Goal: Find contact information: Find contact information

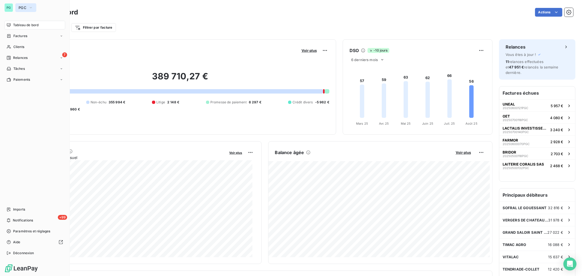
click at [31, 7] on icon "button" at bounding box center [31, 7] width 4 height 5
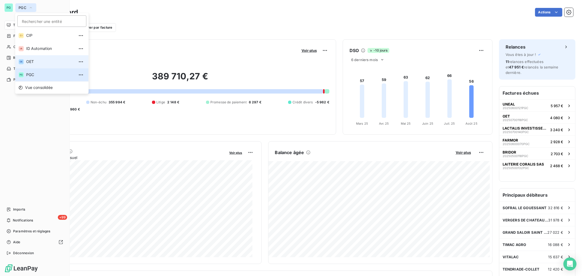
click at [42, 65] on li "OE OET" at bounding box center [51, 61] width 73 height 13
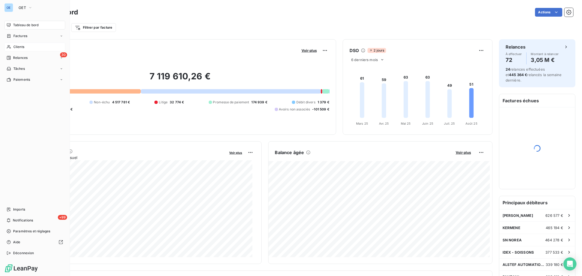
click at [17, 46] on span "Clients" at bounding box center [18, 47] width 11 height 5
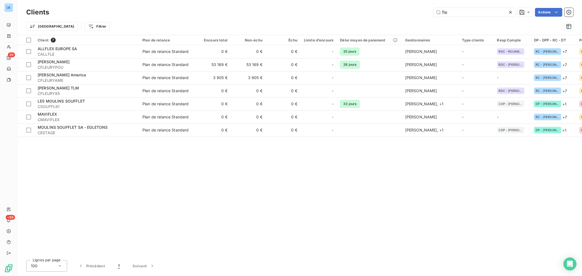
type input "fle"
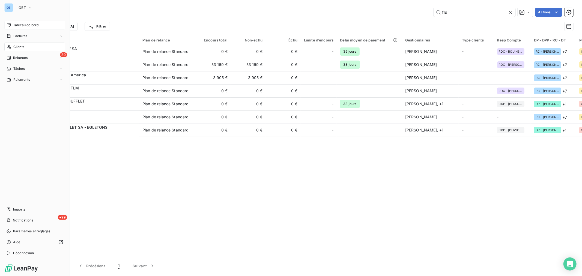
click at [26, 22] on div "Tableau de bord" at bounding box center [34, 25] width 61 height 9
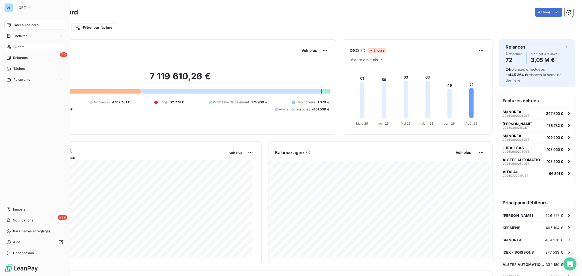
click at [22, 24] on span "Tableau de bord" at bounding box center [25, 25] width 25 height 5
click at [31, 8] on icon "button" at bounding box center [30, 7] width 4 height 5
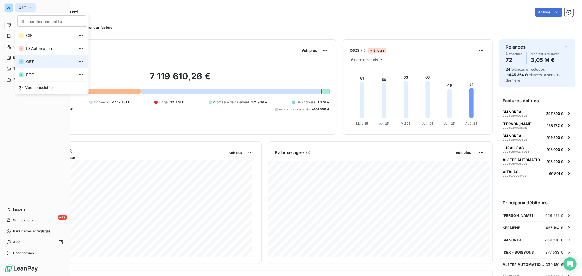
click at [34, 60] on span "OET" at bounding box center [50, 61] width 48 height 5
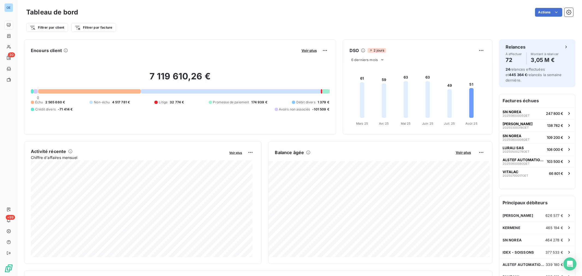
click at [62, 28] on html "OE 30 +99 Tableau de bord Actions Filtrer par client Filtrer par facture Encour…" at bounding box center [291, 138] width 582 height 276
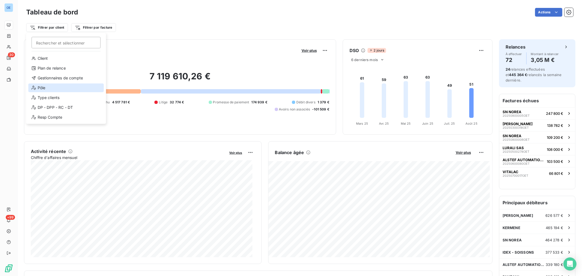
click at [54, 90] on div "Pôle" at bounding box center [66, 88] width 76 height 9
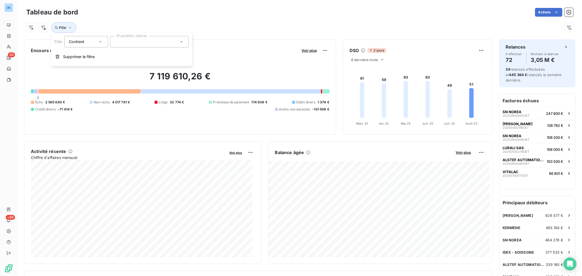
click at [181, 42] on icon at bounding box center [181, 41] width 3 height 1
click at [127, 80] on span "IND" at bounding box center [125, 79] width 5 height 3
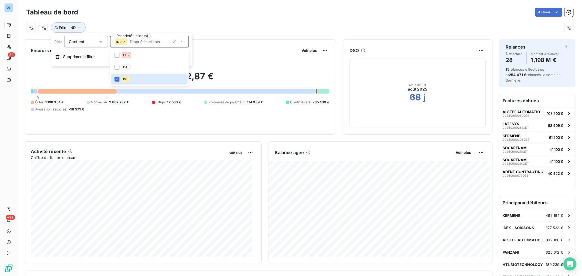
click at [199, 10] on div "Actions" at bounding box center [329, 12] width 489 height 9
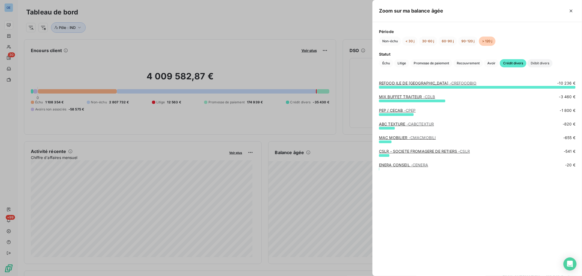
click at [539, 63] on span "Débit divers" at bounding box center [540, 63] width 25 height 8
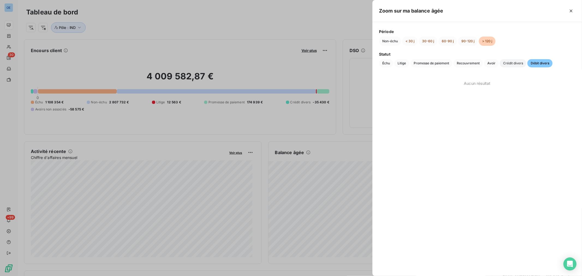
click at [507, 63] on span "Crédit divers" at bounding box center [513, 63] width 26 height 8
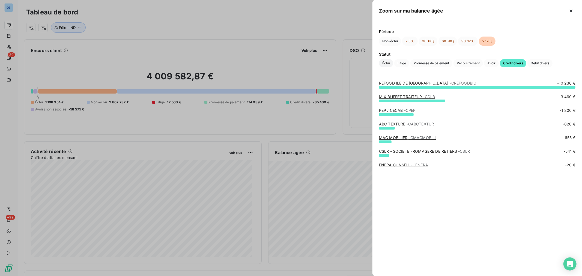
click at [386, 64] on span "Échu" at bounding box center [386, 63] width 14 height 8
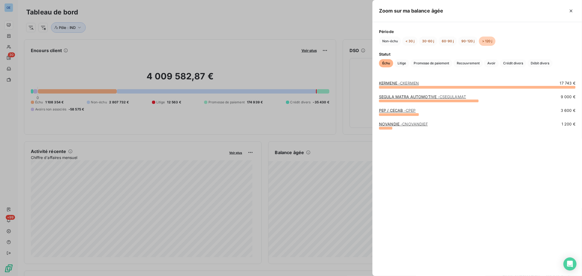
click at [411, 83] on span "- CKERMEN" at bounding box center [409, 83] width 20 height 5
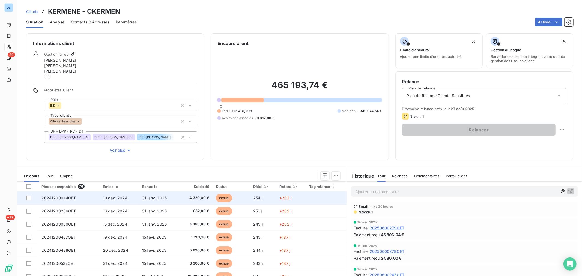
click at [198, 198] on span "4 320,00 €" at bounding box center [195, 198] width 29 height 5
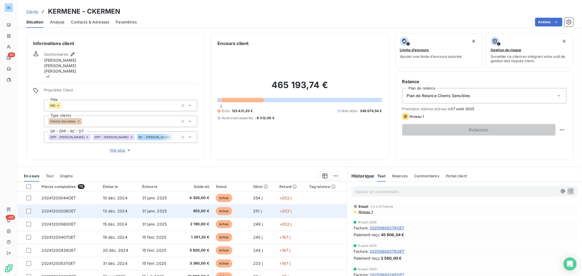
click at [181, 214] on span "852,00 €" at bounding box center [195, 211] width 29 height 5
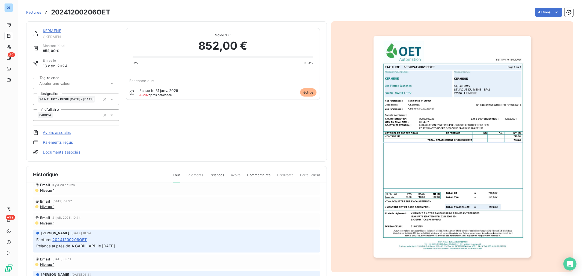
scroll to position [30, 0]
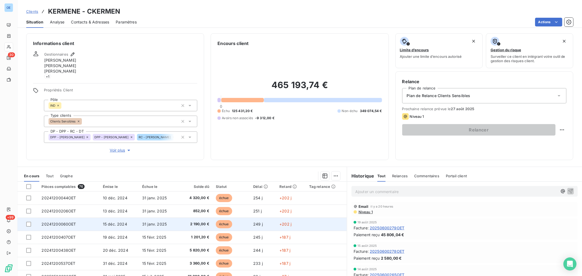
click at [196, 226] on span "2 190,00 €" at bounding box center [195, 224] width 29 height 5
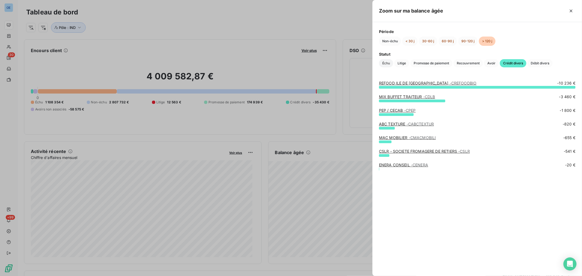
click at [386, 64] on span "Échu" at bounding box center [386, 63] width 14 height 8
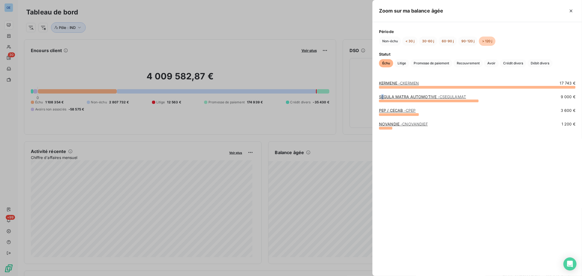
click at [383, 96] on link "SEGULA MATRA AUTOMOTIVE - CSEGULAMAT" at bounding box center [422, 96] width 87 height 5
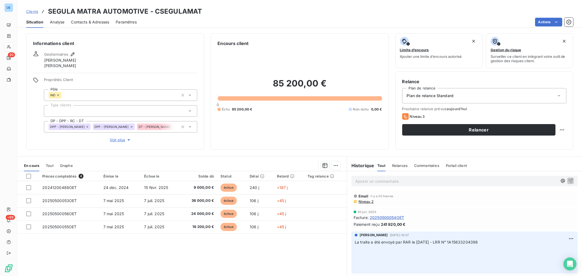
scroll to position [30, 0]
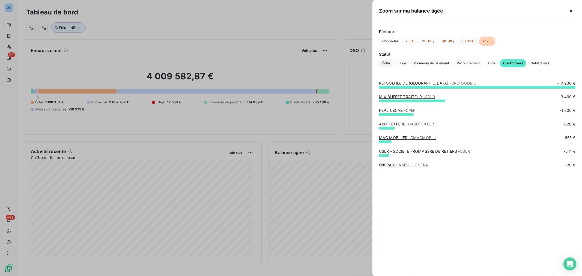
click at [385, 63] on span "Échu" at bounding box center [386, 63] width 14 height 8
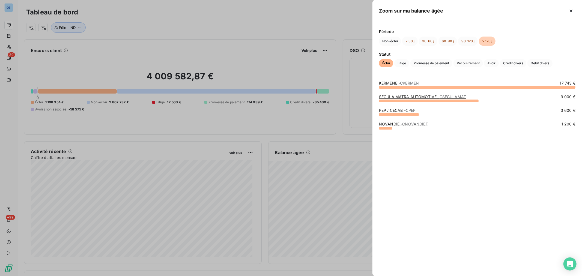
click at [383, 110] on link "PEP / CECAB - CPEP" at bounding box center [397, 110] width 37 height 5
click at [382, 125] on link "NOVANDIE - CNOVANDIEF" at bounding box center [403, 124] width 49 height 5
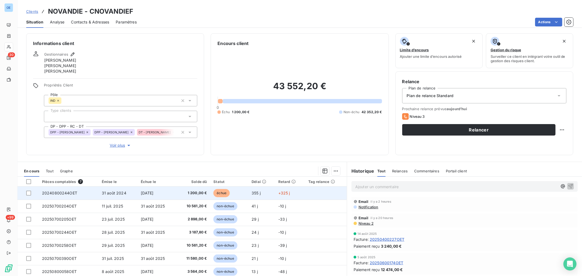
click at [171, 195] on td "30 sept. 2024" at bounding box center [157, 193] width 39 height 13
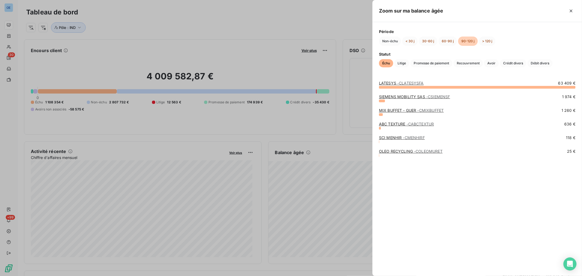
click at [313, 168] on div at bounding box center [291, 138] width 582 height 276
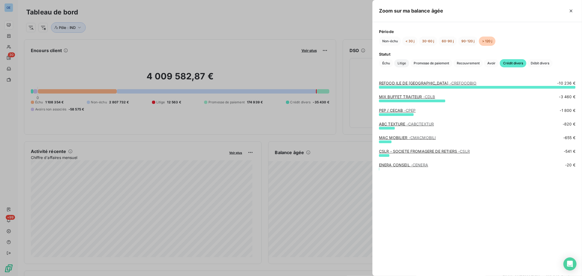
click at [404, 63] on span "Litige" at bounding box center [402, 63] width 15 height 8
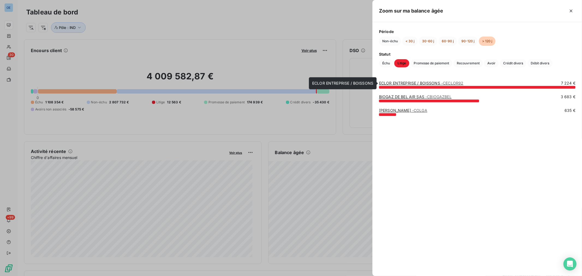
click at [382, 84] on link "ECLOR ENTREPRISE / BOISSONS - CECLOR92" at bounding box center [421, 83] width 85 height 5
click at [383, 96] on link "BIOGAZ DE BEL AIR SAS - CBIOGAZBEL" at bounding box center [415, 96] width 73 height 5
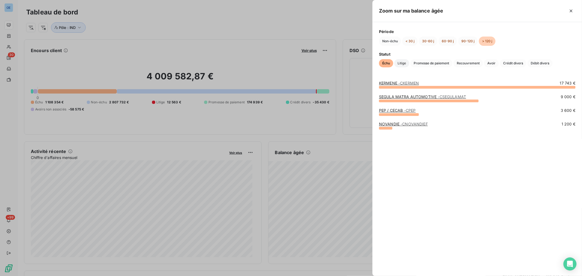
click at [404, 63] on span "Litige" at bounding box center [402, 63] width 15 height 8
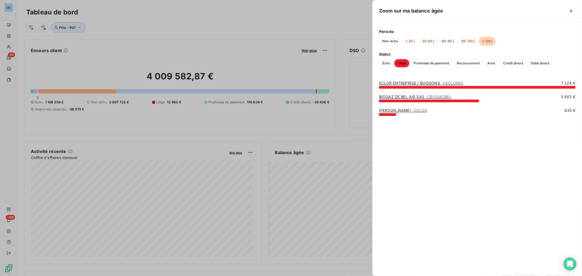
click at [382, 111] on link "OLGA - COLGA" at bounding box center [403, 110] width 48 height 5
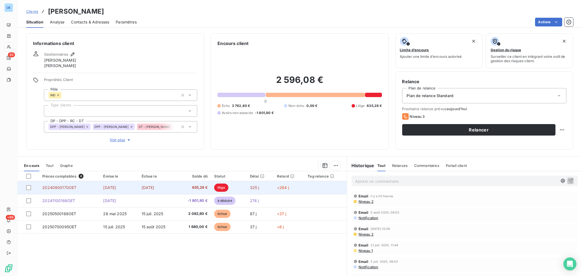
click at [203, 186] on span "635,28 €" at bounding box center [193, 187] width 27 height 5
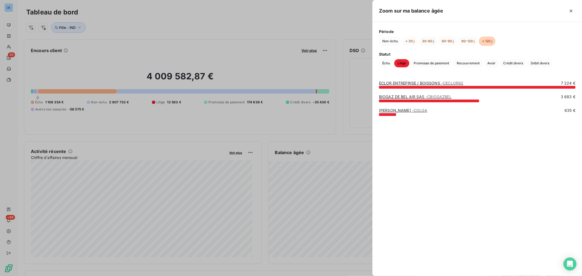
click at [382, 113] on div at bounding box center [387, 114] width 17 height 3
click at [381, 110] on link "OLGA - COLGA" at bounding box center [403, 110] width 48 height 5
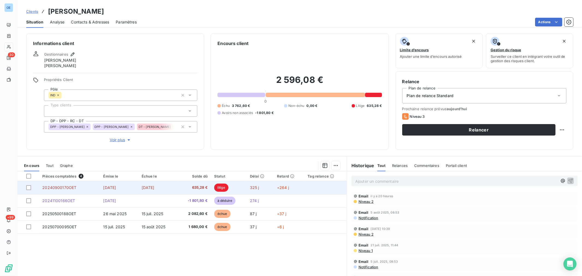
click at [177, 186] on td "30 nov. 2024" at bounding box center [157, 187] width 39 height 13
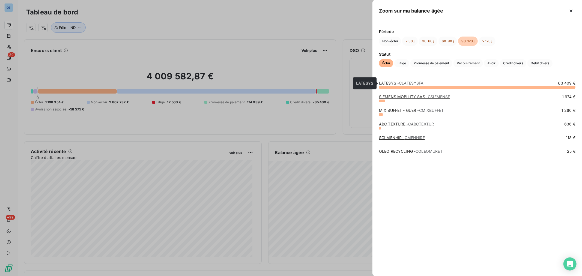
click at [387, 83] on link "LATESYS - CLATESYSFA" at bounding box center [401, 83] width 45 height 5
click at [381, 98] on link "SIEMENS MOBILITY SAS - CSIEMENSF" at bounding box center [414, 96] width 71 height 5
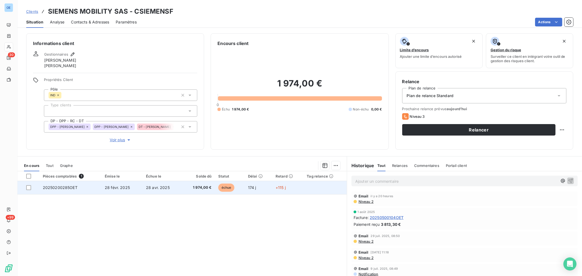
click at [186, 186] on span "1 974,00 €" at bounding box center [198, 187] width 26 height 5
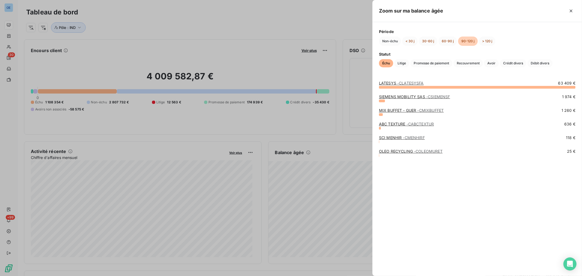
click at [381, 109] on link "MIX BUFFET - GUER - CMIXBUFFET" at bounding box center [411, 110] width 65 height 5
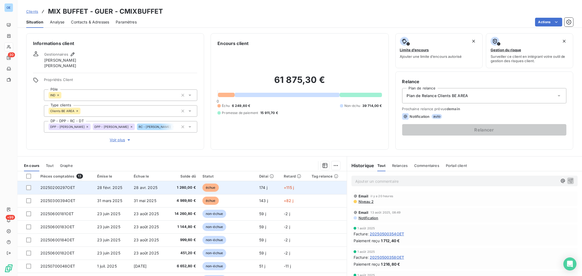
click at [195, 190] on td "1 260,00 €" at bounding box center [183, 187] width 32 height 13
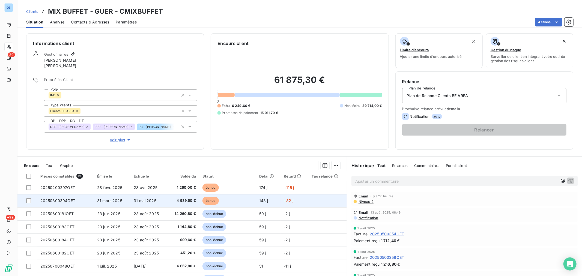
click at [173, 201] on span "4 989,60 €" at bounding box center [183, 200] width 26 height 5
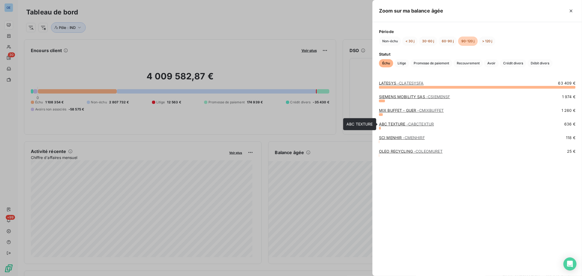
click at [381, 122] on link "ABC TEXTURE - CABCTEXTUR" at bounding box center [406, 124] width 55 height 5
click at [381, 138] on link "SCI MENHIR - CMENHIRF" at bounding box center [402, 137] width 46 height 5
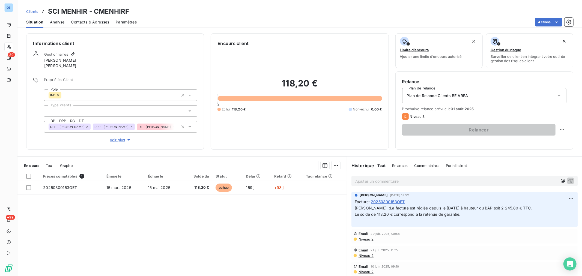
click at [387, 200] on span "20250300153OET" at bounding box center [388, 202] width 34 height 6
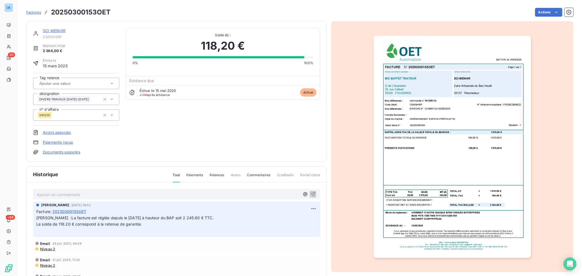
click at [191, 196] on p "Ajouter un commentaire ﻿" at bounding box center [168, 194] width 263 height 7
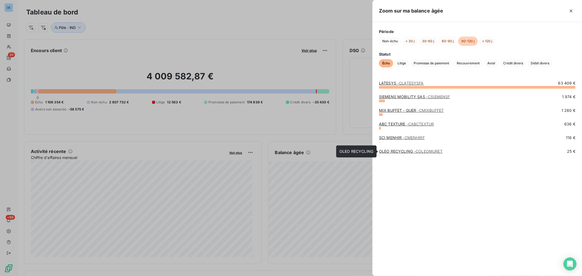
click at [381, 152] on link "OLEO RECYCLING - COLEOMURET" at bounding box center [411, 151] width 64 height 5
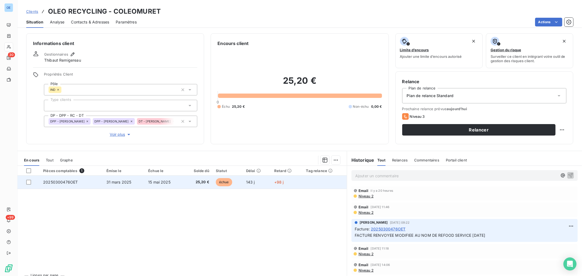
click at [189, 182] on span "25,20 €" at bounding box center [197, 182] width 23 height 5
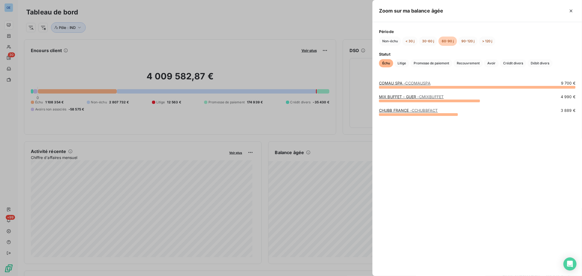
click at [382, 84] on link "COMAU SPA - CCOMAUSPA" at bounding box center [405, 83] width 52 height 5
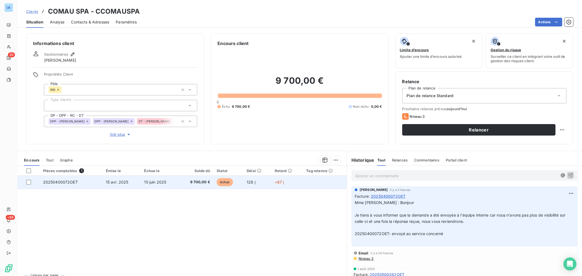
click at [175, 186] on td "15 juin 2025" at bounding box center [160, 182] width 38 height 13
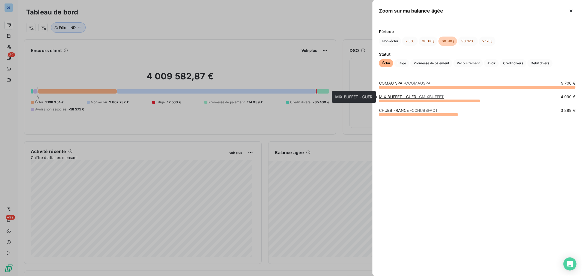
click at [383, 96] on link "MIX BUFFET - GUER - CMIXBUFFET" at bounding box center [411, 96] width 65 height 5
click at [382, 111] on link "CHUBB FRANCE - CCHUBBFACT" at bounding box center [408, 110] width 59 height 5
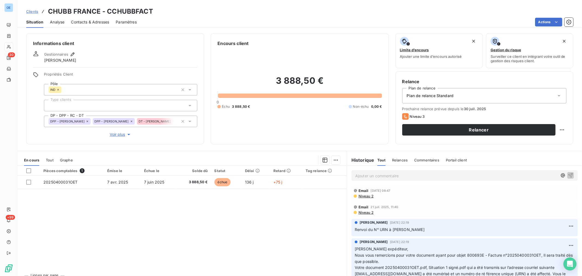
click at [362, 197] on span "Niveau 2" at bounding box center [366, 196] width 16 height 4
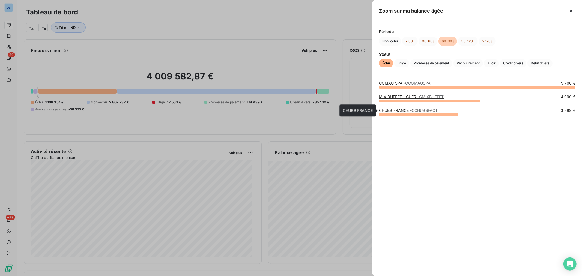
click at [383, 111] on link "CHUBB FRANCE - CCHUBBFACT" at bounding box center [408, 110] width 59 height 5
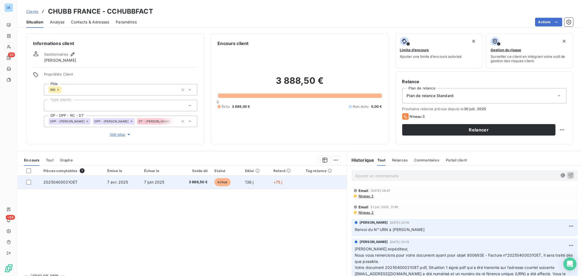
click at [60, 182] on span "20250400031OET" at bounding box center [60, 182] width 34 height 5
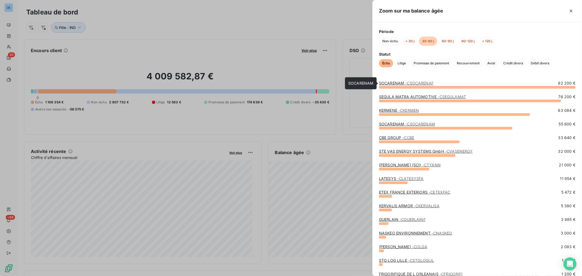
click at [406, 83] on span "- CSOCARENAF" at bounding box center [420, 83] width 28 height 5
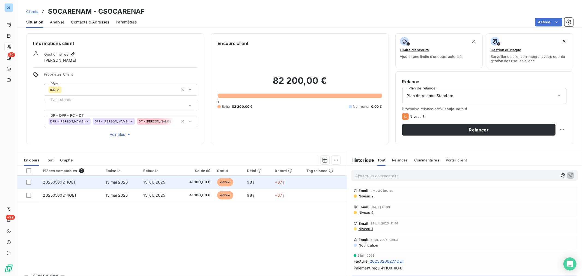
click at [202, 184] on span "41 100,00 €" at bounding box center [196, 182] width 30 height 5
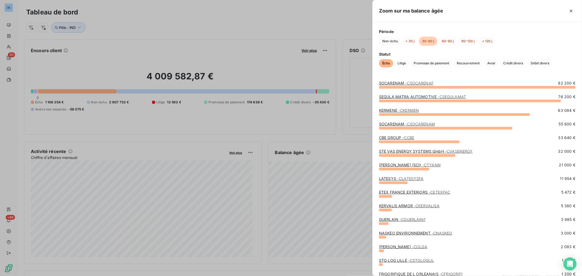
click at [381, 123] on link "SOCARENAM - CSOCARENAM" at bounding box center [407, 124] width 56 height 5
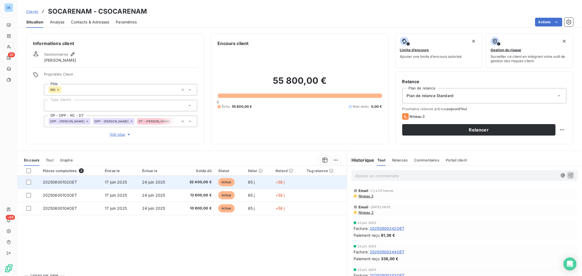
click at [202, 182] on span "32 400,00 €" at bounding box center [196, 182] width 31 height 5
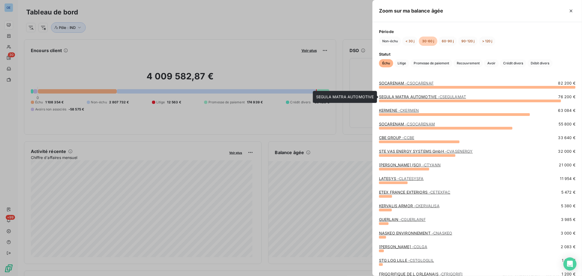
click at [381, 95] on link "SEGULA MATRA AUTOMOTIVE - CSEGULAMAT" at bounding box center [422, 96] width 87 height 5
click at [383, 110] on link "KERMENE - CKERMEN" at bounding box center [399, 110] width 40 height 5
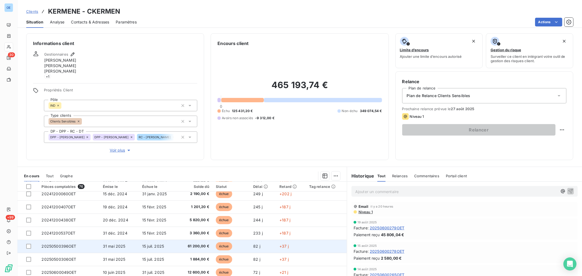
scroll to position [61, 0]
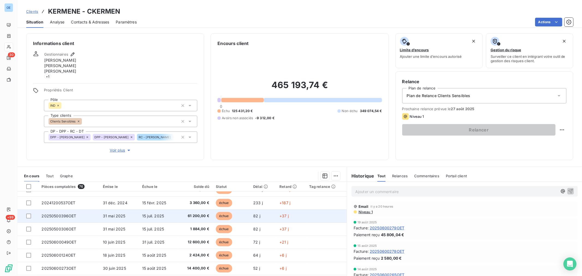
click at [205, 220] on td "61 200,00 €" at bounding box center [194, 216] width 35 height 13
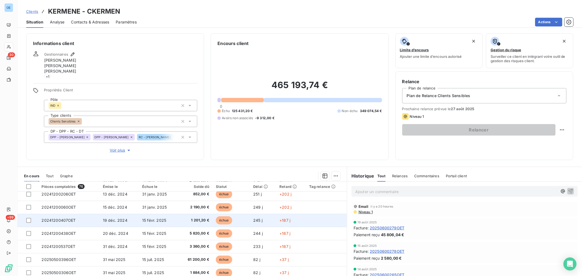
scroll to position [30, 0]
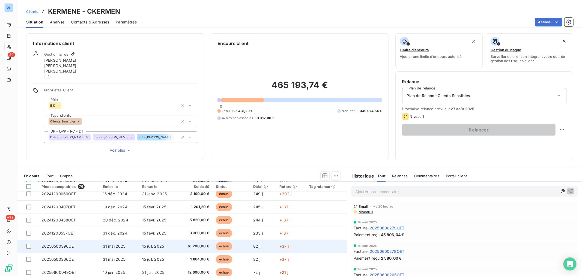
click at [196, 248] on span "61 200,00 €" at bounding box center [195, 246] width 29 height 5
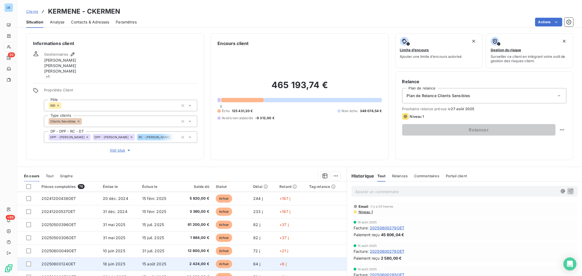
scroll to position [61, 0]
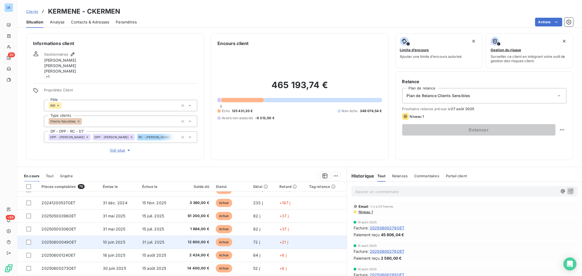
click at [203, 241] on span "12 600,00 €" at bounding box center [195, 242] width 29 height 5
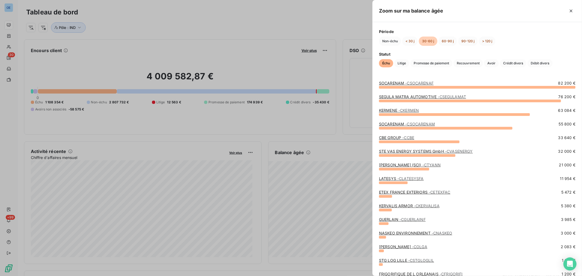
click at [382, 138] on link "CBE GROUP - CCBE" at bounding box center [396, 137] width 35 height 5
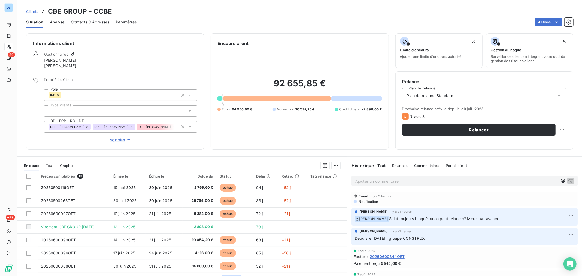
click at [388, 183] on p "Ajouter un commentaire ﻿" at bounding box center [457, 181] width 202 height 7
click at [569, 179] on icon "button" at bounding box center [571, 181] width 5 height 5
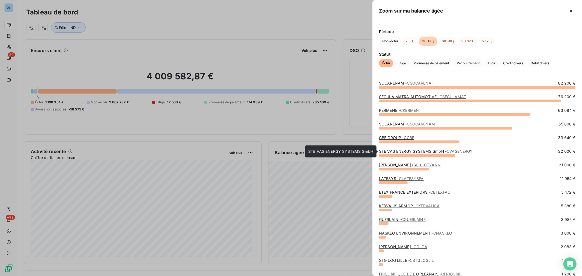
click at [381, 151] on link "STE VAS ENERGY SYSTEMS GmbH - CVASENERGY" at bounding box center [426, 151] width 94 height 5
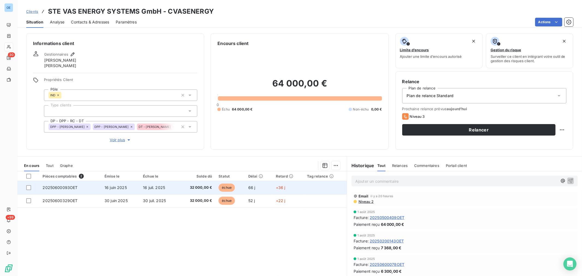
click at [203, 190] on span "32 000,00 €" at bounding box center [196, 187] width 31 height 5
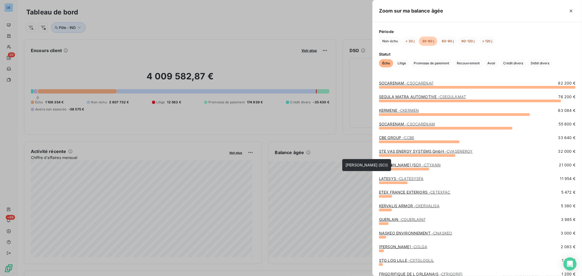
click at [381, 165] on link "TY YANN (SCI) - CTYANN" at bounding box center [410, 165] width 62 height 5
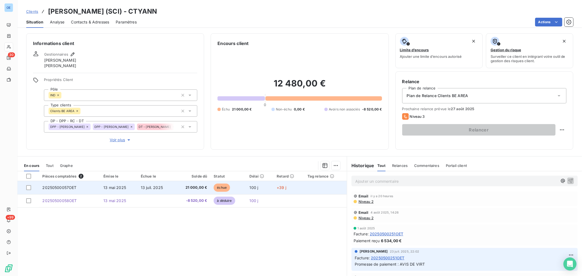
click at [200, 189] on span "21 000,00 €" at bounding box center [192, 187] width 30 height 5
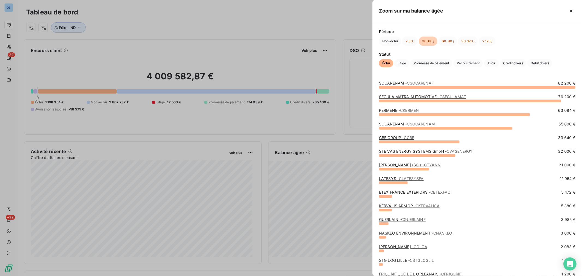
click at [388, 164] on link "TY YANN (SCI) - CTYANN" at bounding box center [410, 165] width 62 height 5
click at [383, 179] on link "LATESYS - CLATESYSFA" at bounding box center [401, 178] width 45 height 5
click at [380, 193] on link "ETEX FRANCE EXTERIORS - CETEXFAC" at bounding box center [415, 192] width 72 height 5
click at [380, 206] on link "KERVALIS ARMOR - CKERVALISA" at bounding box center [409, 206] width 61 height 5
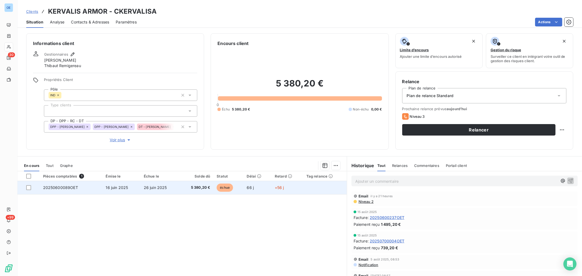
click at [170, 188] on td "26 juin 2025" at bounding box center [160, 187] width 39 height 13
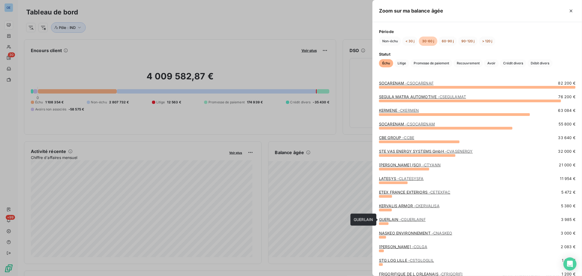
click at [381, 219] on link "GUERLAIN - CGUERLAINF" at bounding box center [402, 219] width 47 height 5
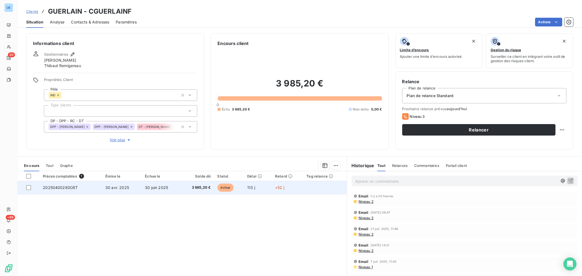
click at [171, 189] on td "30 juin 2025" at bounding box center [161, 187] width 39 height 13
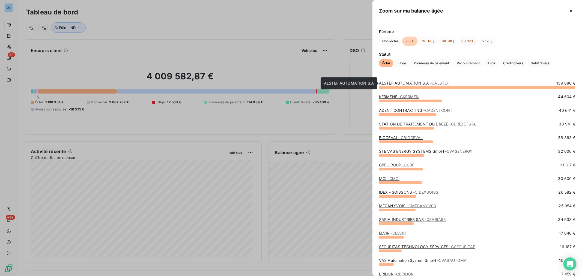
click at [387, 83] on link "ALSTEF AUTOMATION S.A - CALSTEF" at bounding box center [414, 83] width 70 height 5
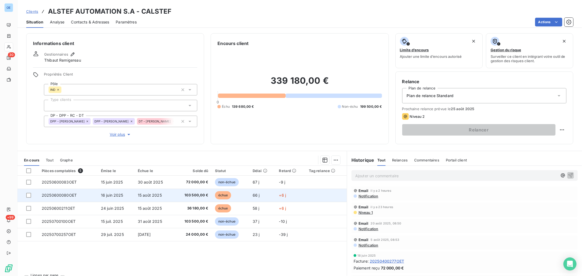
click at [181, 196] on span "103 500,00 €" at bounding box center [192, 195] width 31 height 5
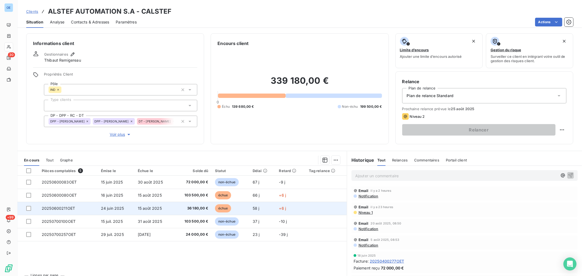
click at [201, 208] on span "36 180,00 €" at bounding box center [192, 208] width 31 height 5
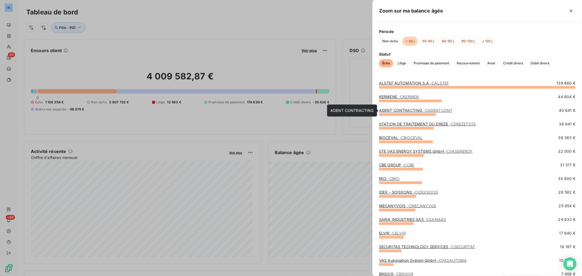
click at [381, 111] on link "ADENT CONTRACTING - CADENTCONT" at bounding box center [415, 110] width 73 height 5
click at [381, 124] on link "STATION DE TRAITEMENT DU DREZE - CDREZETSTA" at bounding box center [427, 124] width 97 height 5
click at [381, 136] on link "BIOCEVAL - CBIOCEVAL" at bounding box center [401, 137] width 44 height 5
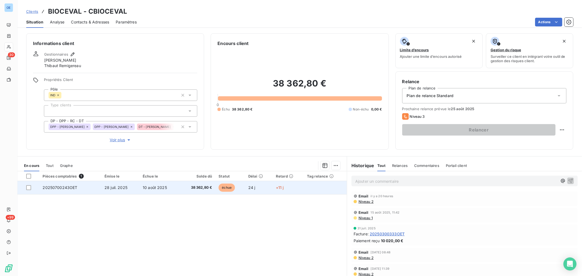
click at [198, 189] on span "38 362,80 €" at bounding box center [197, 187] width 29 height 5
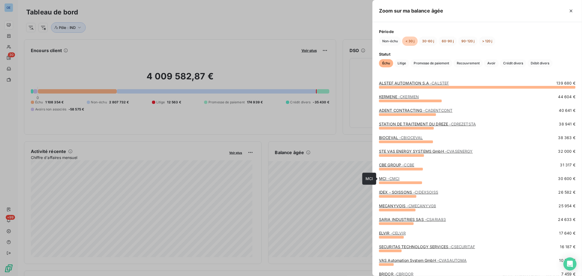
click at [383, 179] on link "MCI - CMCI" at bounding box center [389, 178] width 20 height 5
click at [384, 179] on link "MCI - CMCI" at bounding box center [389, 178] width 20 height 5
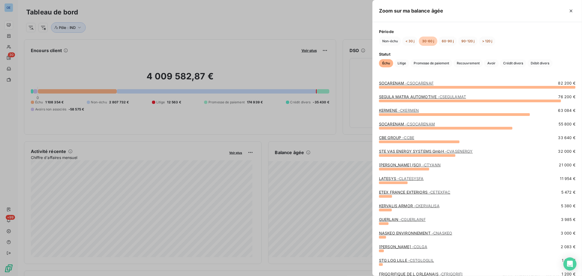
click at [386, 136] on link "CBE GROUP - CCBE" at bounding box center [396, 137] width 35 height 5
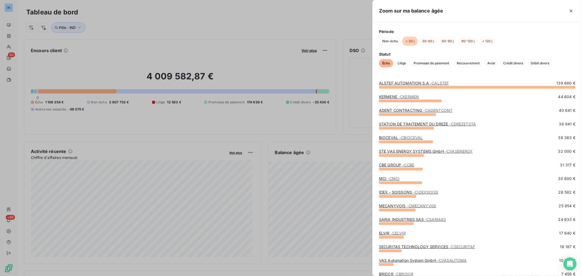
click at [381, 193] on link "IDEX - SOISSONS - CIDEXSOISS" at bounding box center [408, 192] width 59 height 5
click at [383, 206] on link "MECANYVOIS - CMECANYV08" at bounding box center [407, 206] width 57 height 5
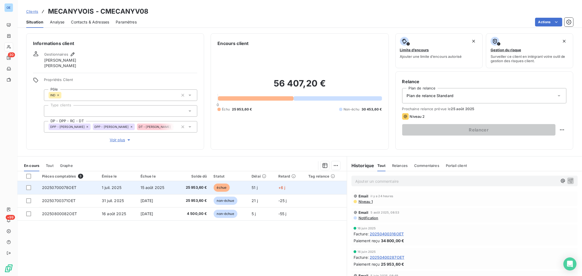
click at [238, 186] on td "échue" at bounding box center [230, 187] width 38 height 13
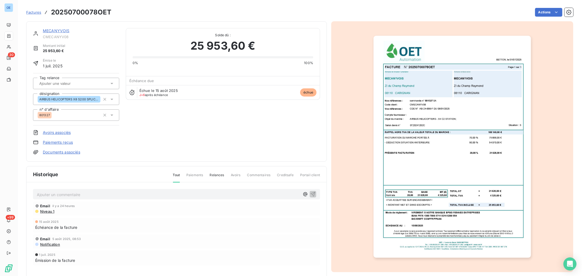
click at [444, 142] on img "button" at bounding box center [452, 147] width 157 height 222
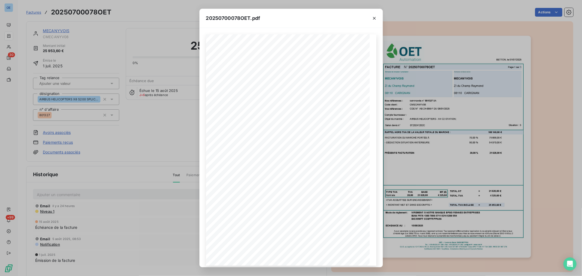
click at [171, 113] on div "20250700078OET.pdf BETTON, le 01/07/2025 FACTURE N° 20250700078OET Page 1 sur 1…" at bounding box center [291, 138] width 582 height 276
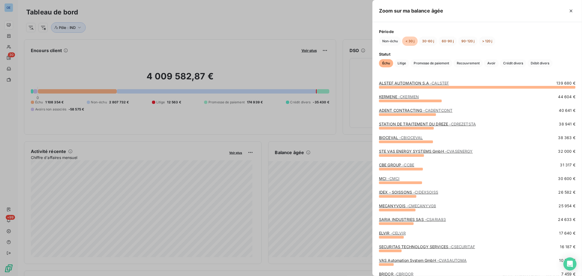
click at [383, 221] on link "SARIA INDUSTRIES SAS - CSARIA93" at bounding box center [412, 219] width 67 height 5
click at [384, 233] on link "ELVIR - CELVIR" at bounding box center [392, 233] width 27 height 5
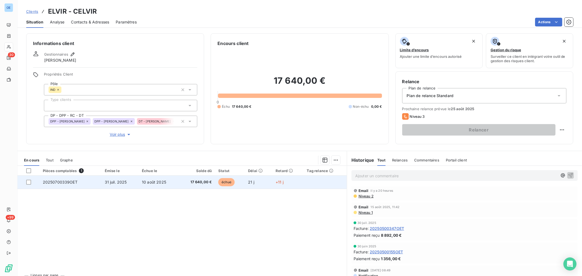
click at [194, 184] on span "17 640,00 €" at bounding box center [197, 182] width 30 height 5
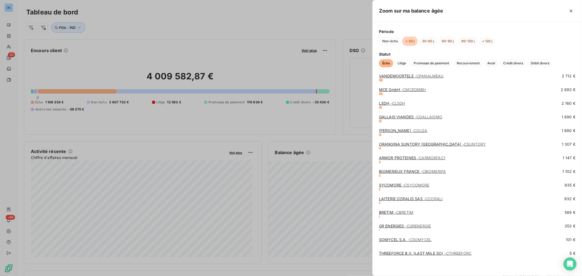
scroll to position [350, 0]
click at [275, 20] on div at bounding box center [291, 138] width 582 height 276
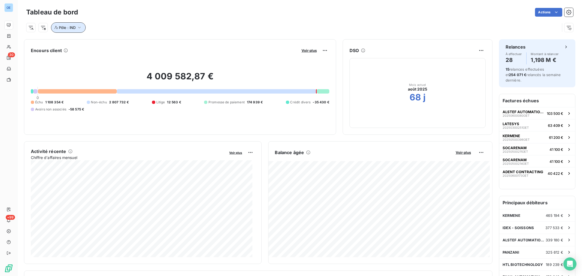
click at [80, 26] on icon "button" at bounding box center [79, 27] width 5 height 5
click at [175, 40] on icon "button" at bounding box center [173, 41] width 5 height 5
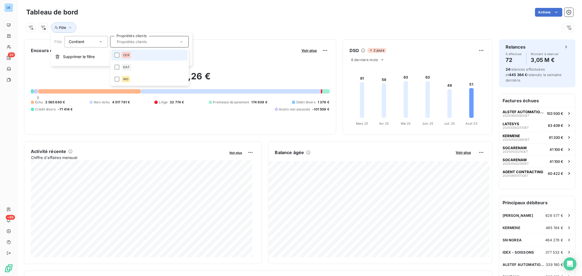
click at [198, 18] on div "Pôle" at bounding box center [299, 25] width 547 height 15
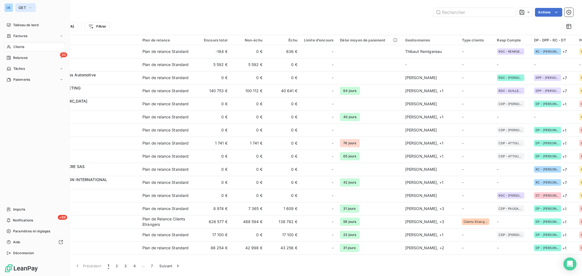
click at [31, 7] on icon "button" at bounding box center [30, 7] width 4 height 5
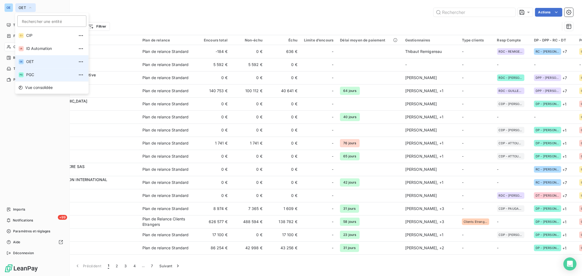
click at [32, 74] on span "PGC" at bounding box center [50, 74] width 48 height 5
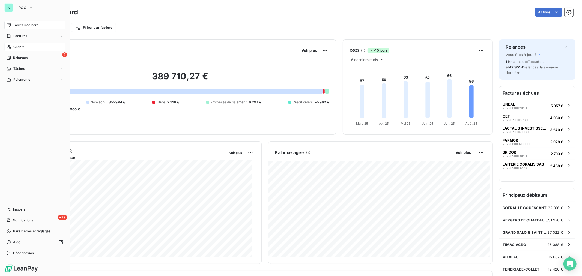
click at [21, 49] on span "Clients" at bounding box center [18, 47] width 11 height 5
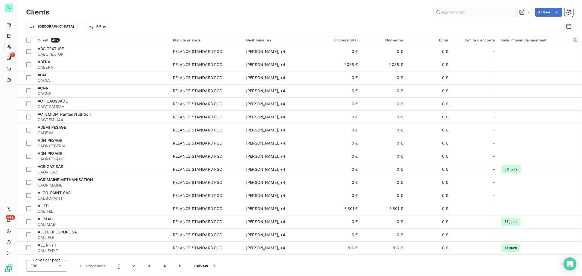
click at [445, 13] on input "text" at bounding box center [475, 12] width 82 height 9
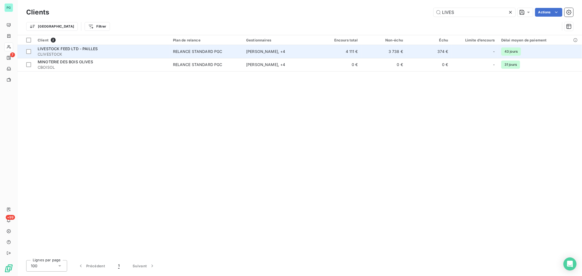
type input "LIVES"
click at [414, 54] on td "374 €" at bounding box center [429, 51] width 45 height 13
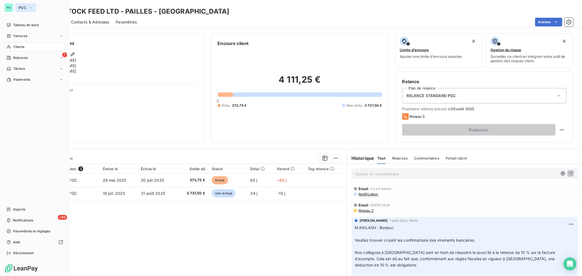
click at [29, 7] on icon "button" at bounding box center [31, 7] width 4 height 5
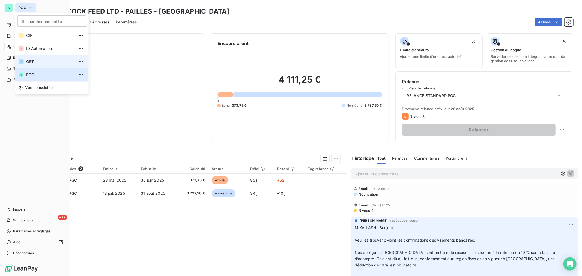
click at [34, 60] on span "OET" at bounding box center [50, 61] width 48 height 5
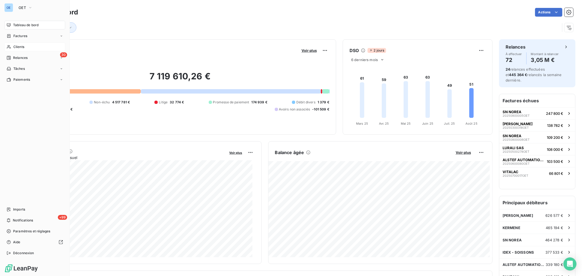
click at [14, 45] on span "Clients" at bounding box center [18, 47] width 11 height 5
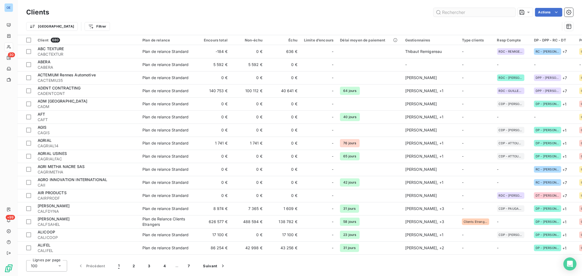
click at [448, 10] on input "text" at bounding box center [475, 12] width 82 height 9
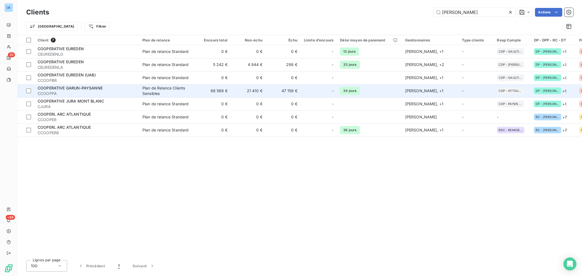
type input "[PERSON_NAME]"
click at [374, 89] on td "34 jours" at bounding box center [369, 90] width 65 height 13
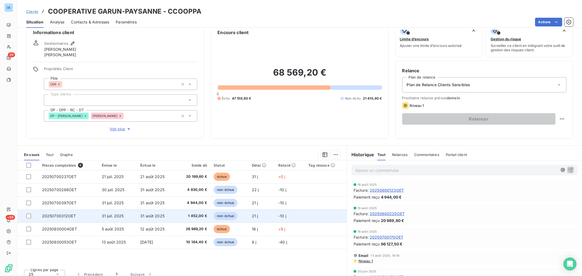
scroll to position [17, 0]
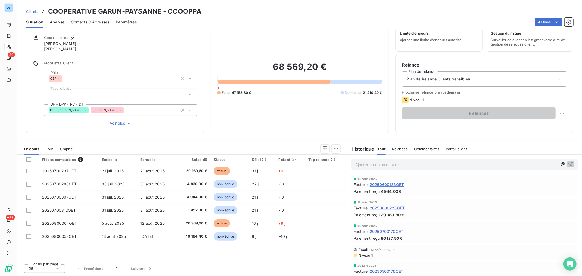
click at [86, 21] on span "Contacts & Adresses" at bounding box center [90, 21] width 38 height 5
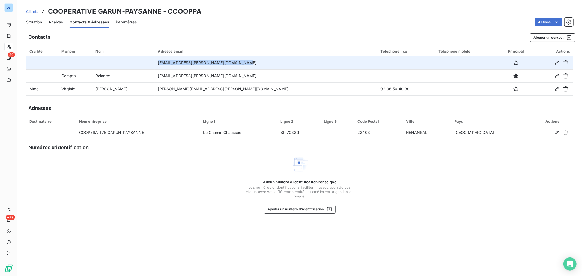
drag, startPoint x: 238, startPoint y: 64, endPoint x: 154, endPoint y: 64, distance: 83.8
click at [155, 64] on td "[EMAIL_ADDRESS][PERSON_NAME][DOMAIN_NAME]" at bounding box center [266, 62] width 223 height 13
copy td "[EMAIL_ADDRESS][PERSON_NAME][DOMAIN_NAME]"
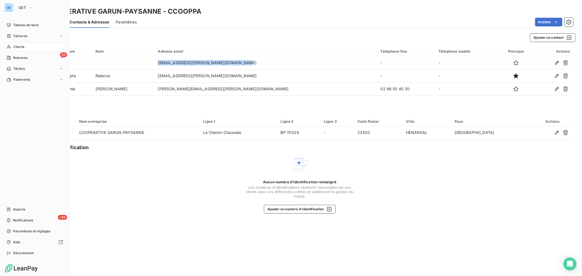
click at [25, 46] on div "Clients" at bounding box center [34, 47] width 61 height 9
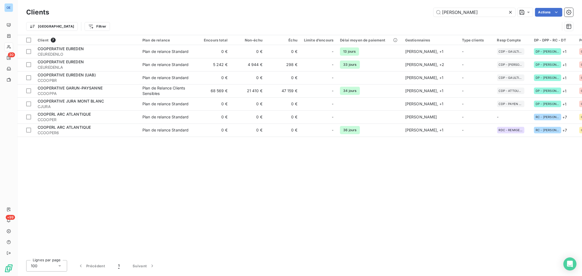
drag, startPoint x: 485, startPoint y: 13, endPoint x: 425, endPoint y: 12, distance: 60.9
click at [425, 12] on div "[PERSON_NAME] Actions" at bounding box center [315, 12] width 518 height 9
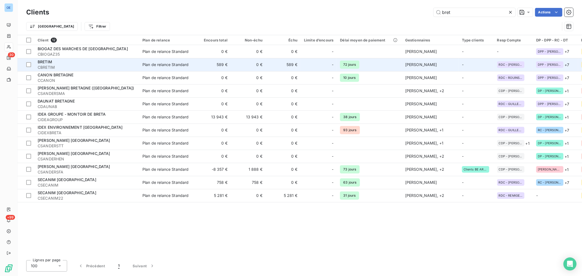
type input "bret"
click at [381, 67] on td "72 jours" at bounding box center [369, 64] width 65 height 13
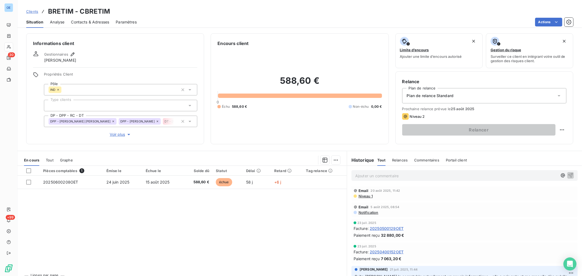
click at [427, 176] on p "Ajouter un commentaire ﻿" at bounding box center [457, 176] width 202 height 7
click at [568, 176] on icon "button" at bounding box center [570, 175] width 5 height 5
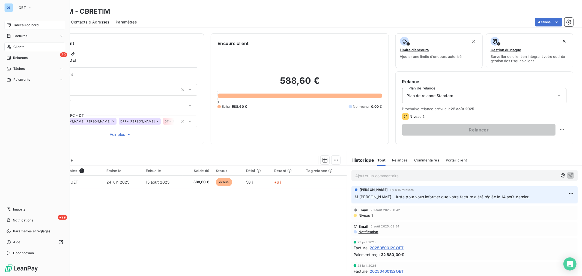
click at [20, 26] on span "Tableau de bord" at bounding box center [25, 25] width 25 height 5
